Goal: Navigation & Orientation: Find specific page/section

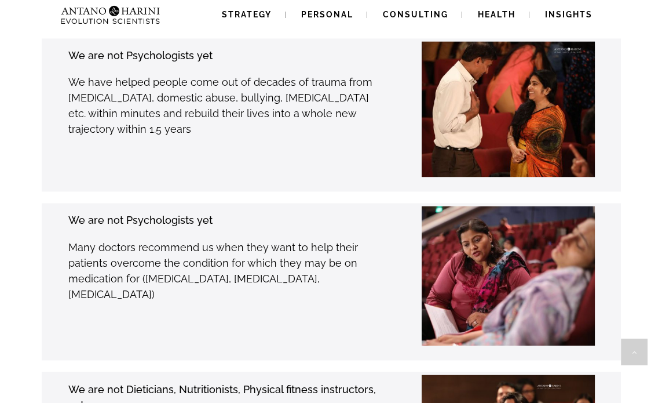
scroll to position [2000, 0]
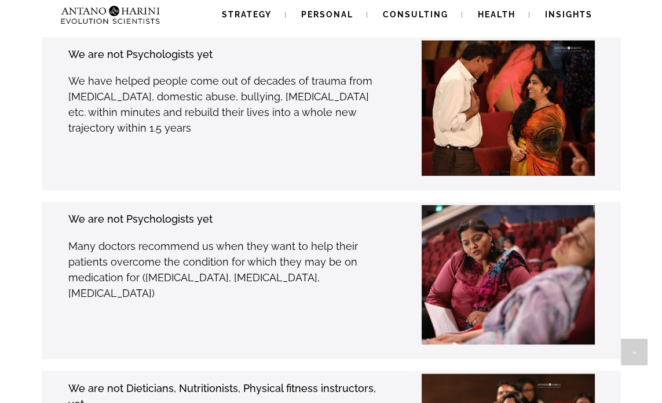
click at [348, 10] on span "Personal" at bounding box center [327, 14] width 52 height 9
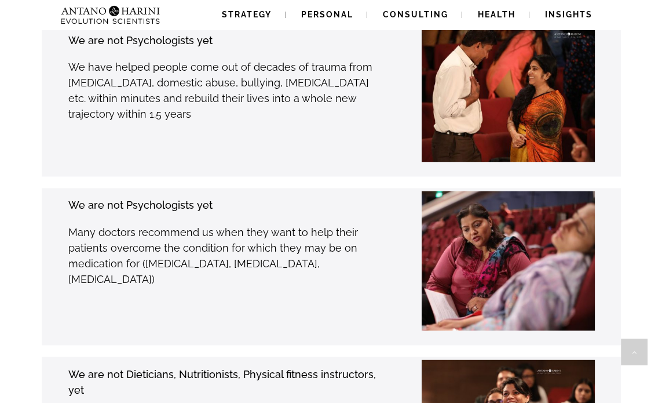
scroll to position [2037, 0]
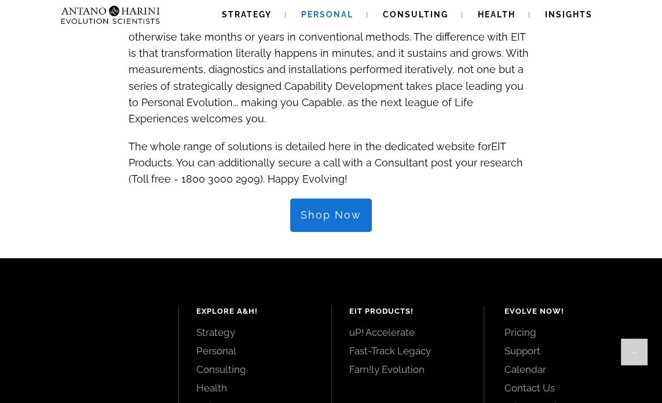
scroll to position [1283, 0]
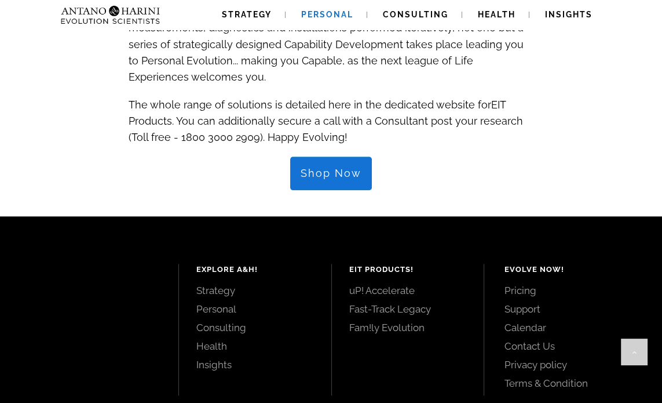
click at [430, 16] on span "Consulting" at bounding box center [415, 14] width 65 height 9
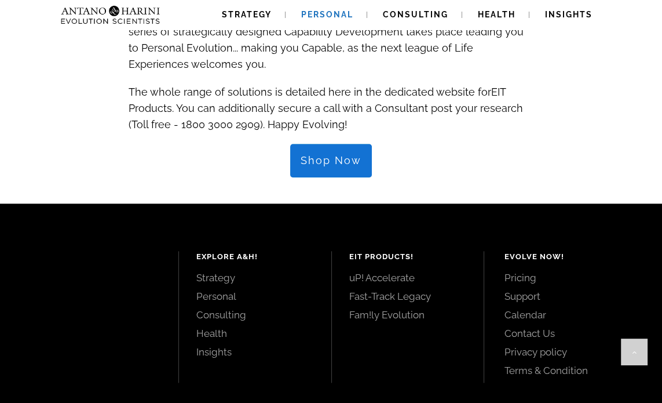
scroll to position [1320, 0]
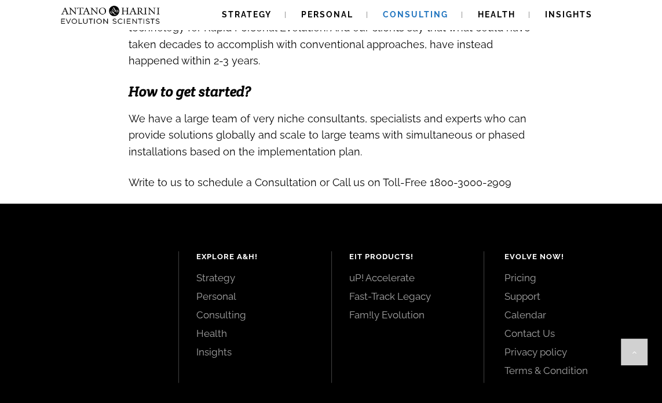
scroll to position [1270, 0]
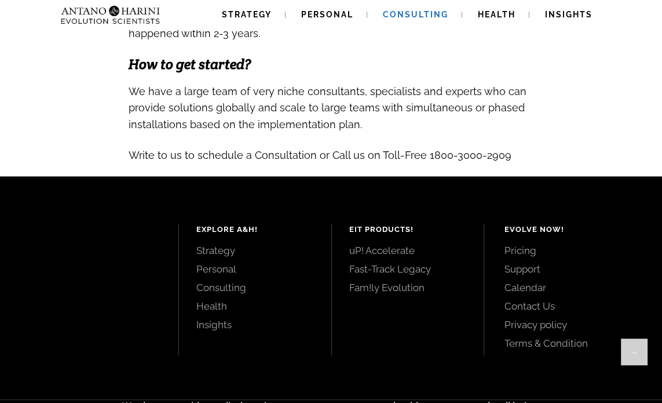
click at [518, 130] on span "We have a large team of very niche consultants, specialists and experts who can…" at bounding box center [328, 107] width 398 height 45
click at [528, 55] on h3 at bounding box center [332, 48] width 406 height 14
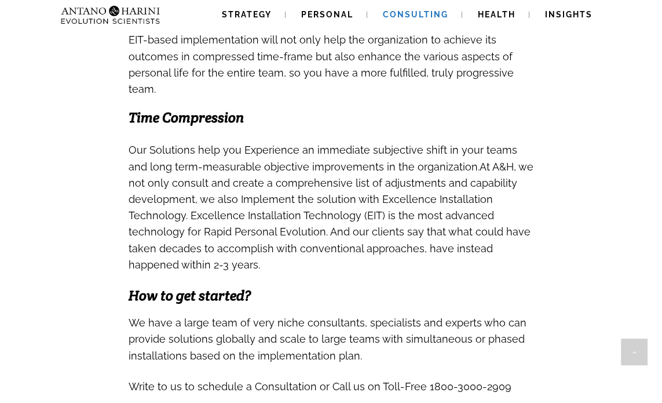
scroll to position [564, 0]
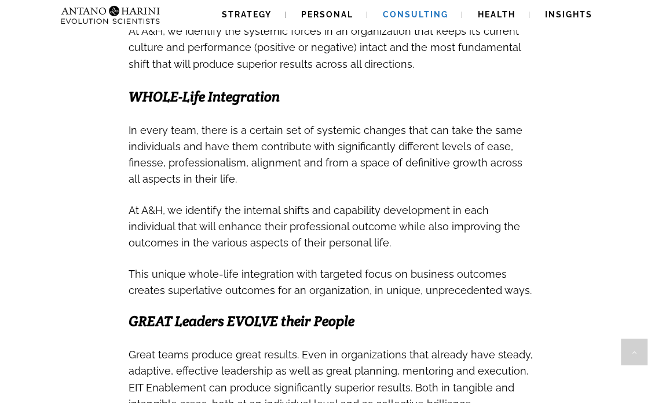
click at [506, 20] on link "Health" at bounding box center [496, 15] width 65 height 30
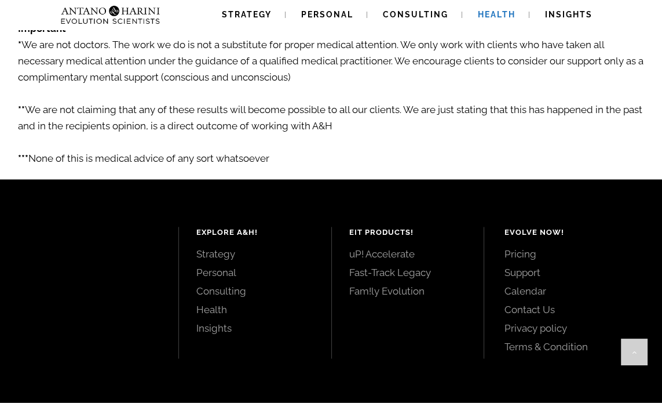
scroll to position [2065, 0]
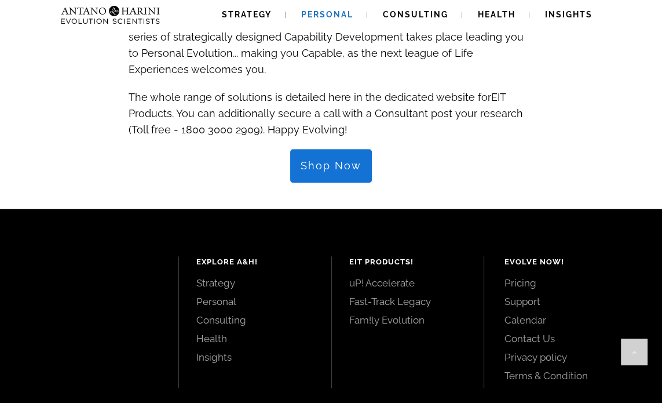
scroll to position [1291, 0]
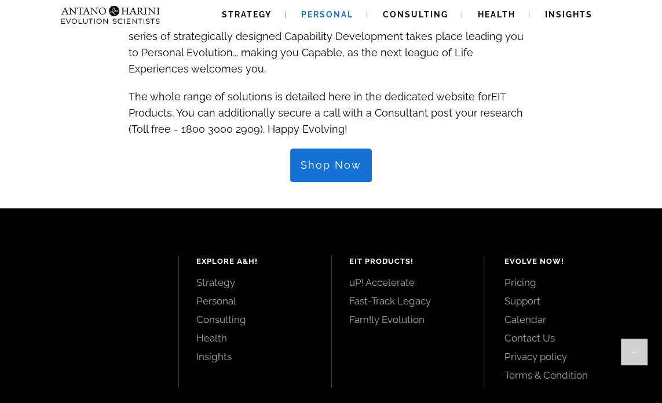
click at [337, 171] on span "Shop Now" at bounding box center [331, 165] width 61 height 13
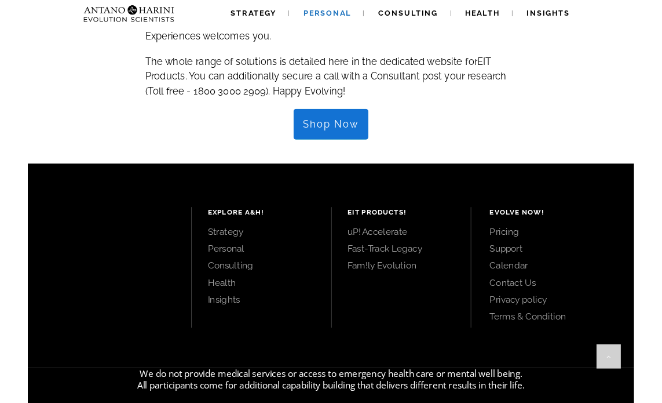
scroll to position [1328, 0]
